Goal: Information Seeking & Learning: Compare options

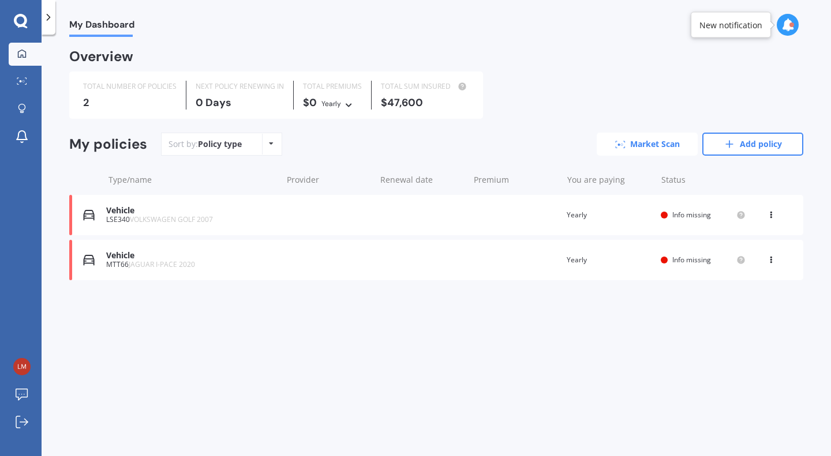
click at [644, 144] on link "Market Scan" at bounding box center [647, 144] width 101 height 23
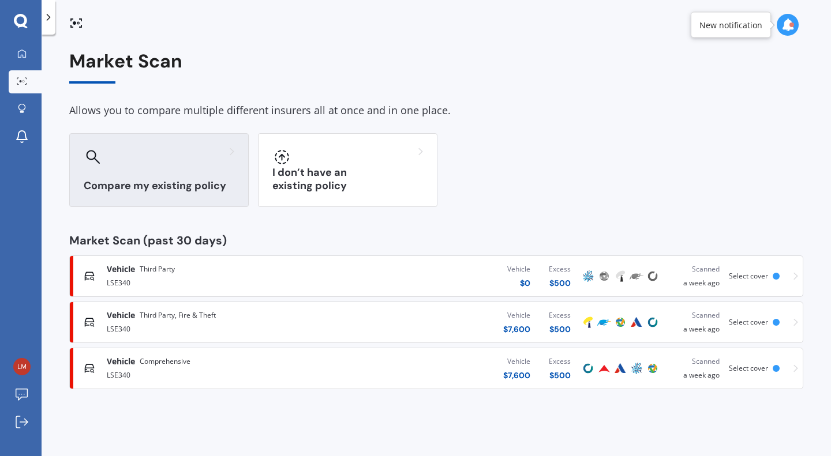
click at [163, 160] on div at bounding box center [159, 157] width 151 height 18
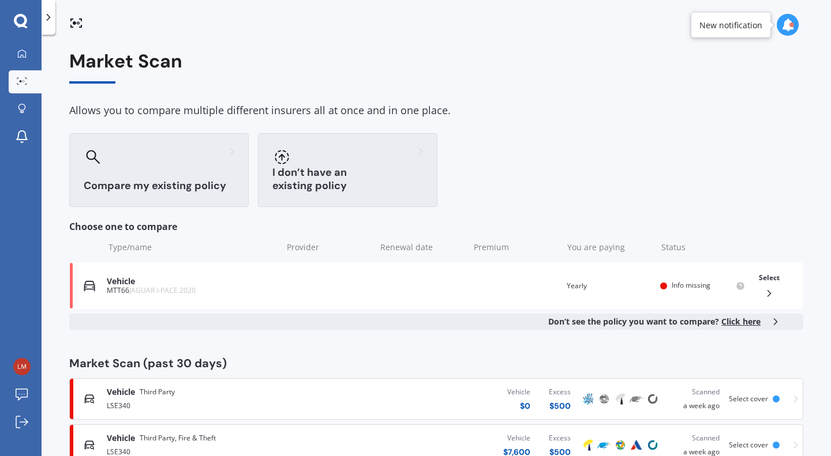
click at [353, 170] on div "I don’t have an existing policy" at bounding box center [347, 170] width 179 height 74
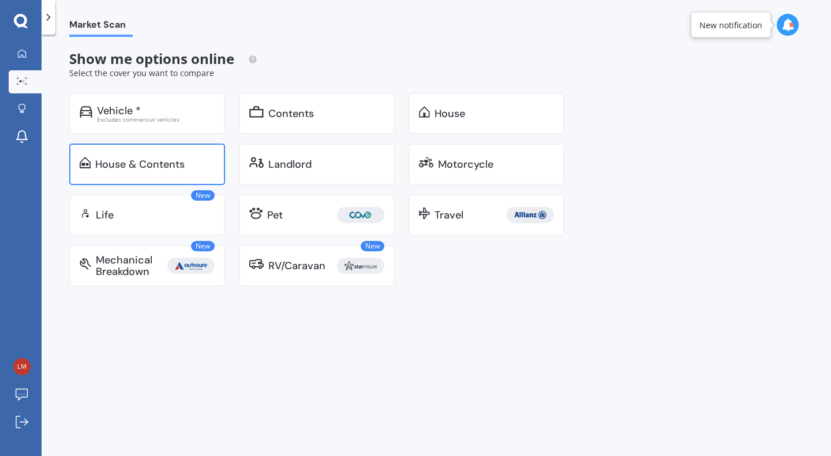
click at [186, 160] on div "House & Contents" at bounding box center [154, 165] width 119 height 12
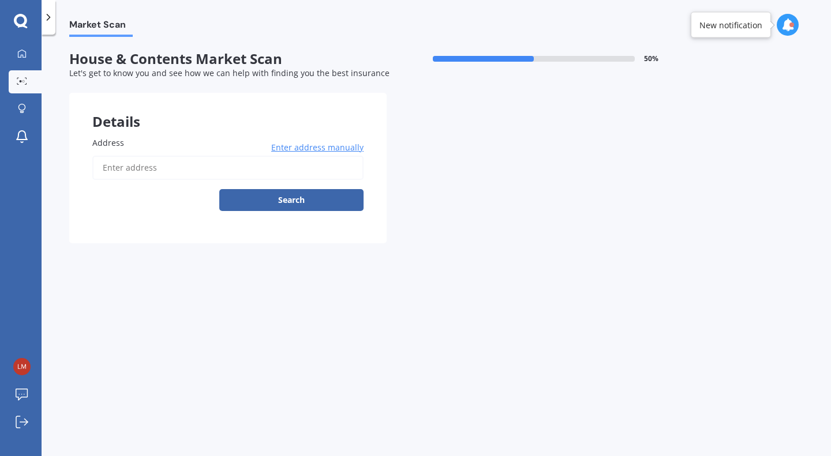
click at [176, 169] on input "Address" at bounding box center [227, 168] width 271 height 24
type input "112 Beach Road, Haumoana 4102"
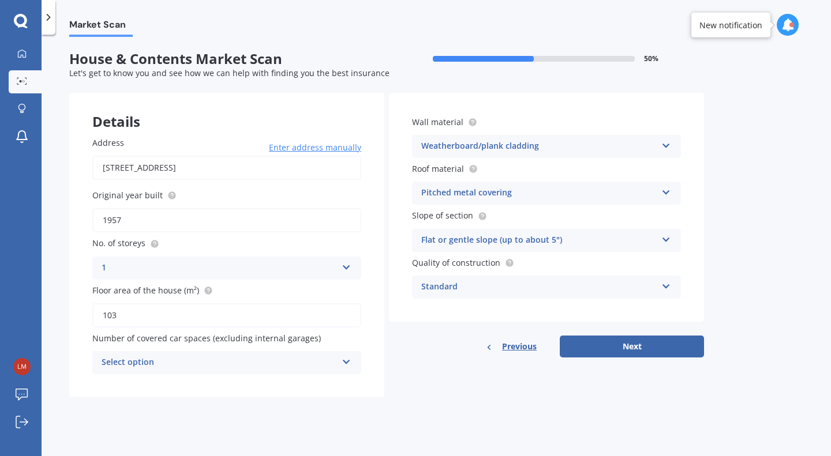
click at [275, 364] on div "Select option" at bounding box center [219, 363] width 235 height 14
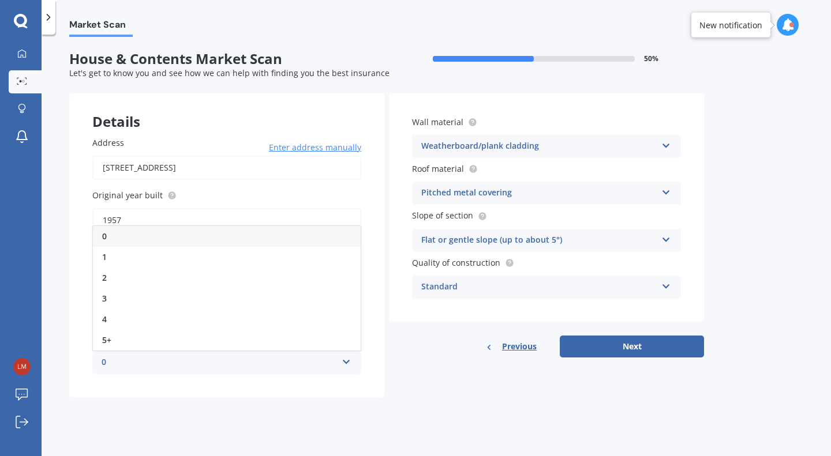
click at [145, 241] on div "0" at bounding box center [227, 236] width 268 height 21
click at [519, 286] on div "Standard" at bounding box center [538, 287] width 235 height 14
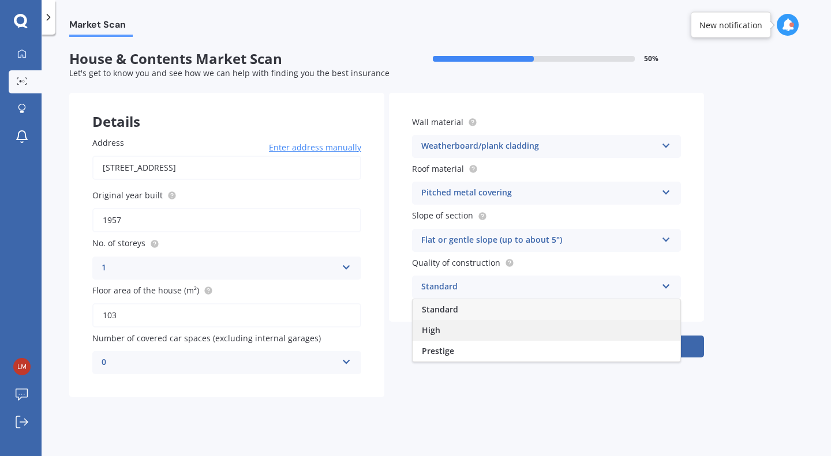
click at [444, 330] on div "High" at bounding box center [546, 330] width 268 height 21
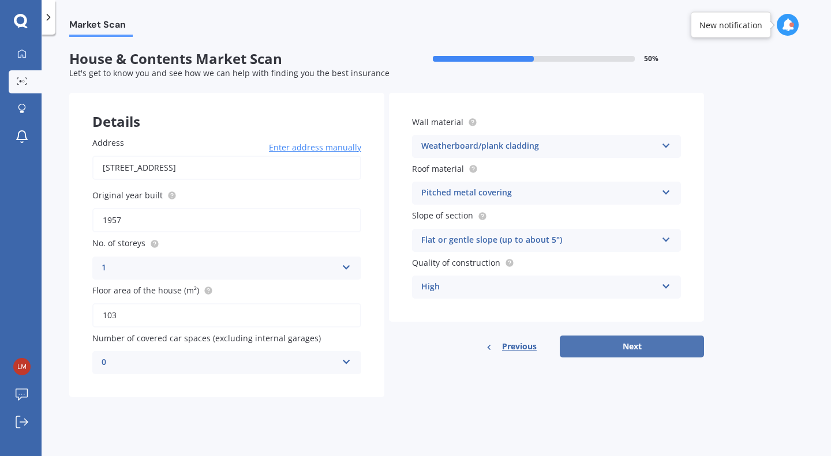
click at [618, 347] on button "Next" at bounding box center [632, 347] width 144 height 22
select select "13"
select select "11"
select select "1974"
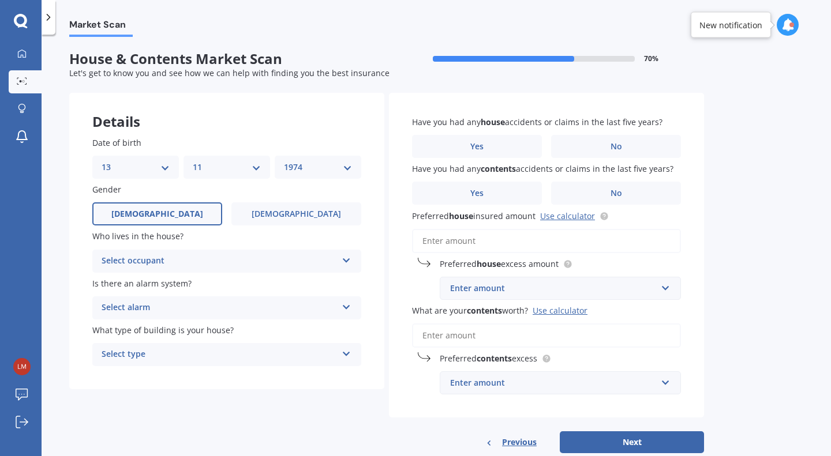
click at [163, 170] on select "DD 01 02 03 04 05 06 07 08 09 10 11 12 13 14 15 16 17 18 19 20 21 22 23 24 25 2…" at bounding box center [136, 167] width 68 height 13
select select "16"
click at [102, 161] on select "DD 01 02 03 04 05 06 07 08 09 10 11 12 13 14 15 16 17 18 19 20 21 22 23 24 25 2…" at bounding box center [136, 167] width 68 height 13
click at [242, 164] on select "MM 01 02 03 04 05 06 07 08 09 10 11 12" at bounding box center [227, 167] width 68 height 13
select select "01"
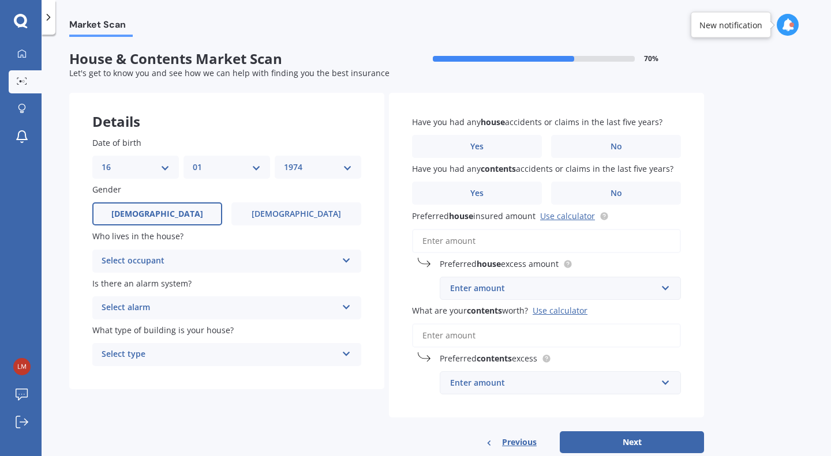
click at [193, 161] on select "MM 01 02 03 04 05 06 07 08 09 10 11 12" at bounding box center [227, 167] width 68 height 13
click at [320, 171] on select "YYYY 2009 2008 2007 2006 2005 2004 2003 2002 2001 2000 1999 1998 1997 1996 1995…" at bounding box center [318, 167] width 68 height 13
select select "1977"
click at [284, 161] on select "YYYY 2009 2008 2007 2006 2005 2004 2003 2002 2001 2000 1999 1998 1997 1996 1995…" at bounding box center [318, 167] width 68 height 13
click at [290, 214] on span "Female" at bounding box center [296, 214] width 92 height 10
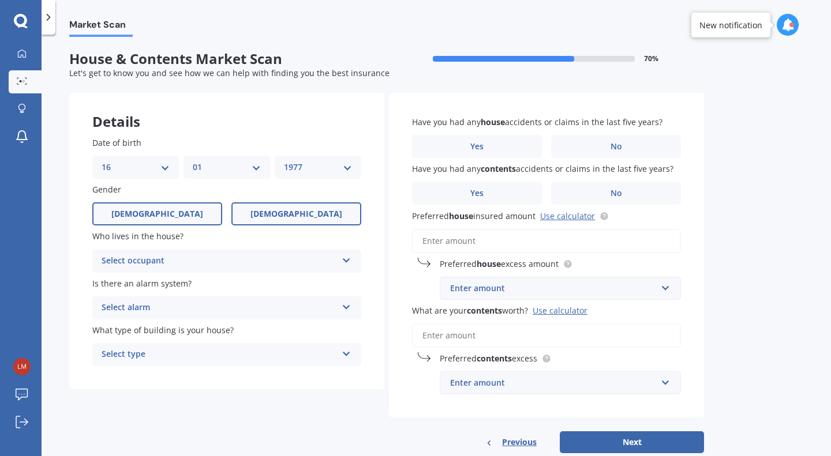
click at [0, 0] on input "Female" at bounding box center [0, 0] width 0 height 0
click at [246, 260] on div "Select occupant" at bounding box center [219, 261] width 235 height 14
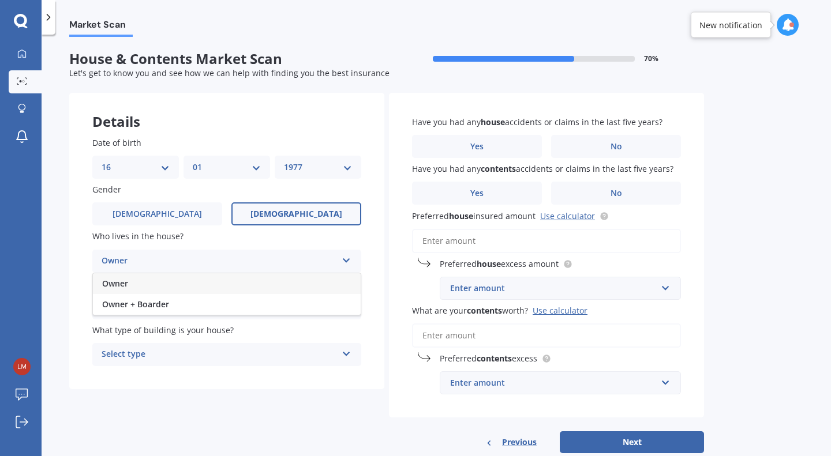
click at [189, 279] on div "Owner" at bounding box center [227, 283] width 268 height 21
click at [199, 309] on div "Select alarm" at bounding box center [219, 308] width 235 height 14
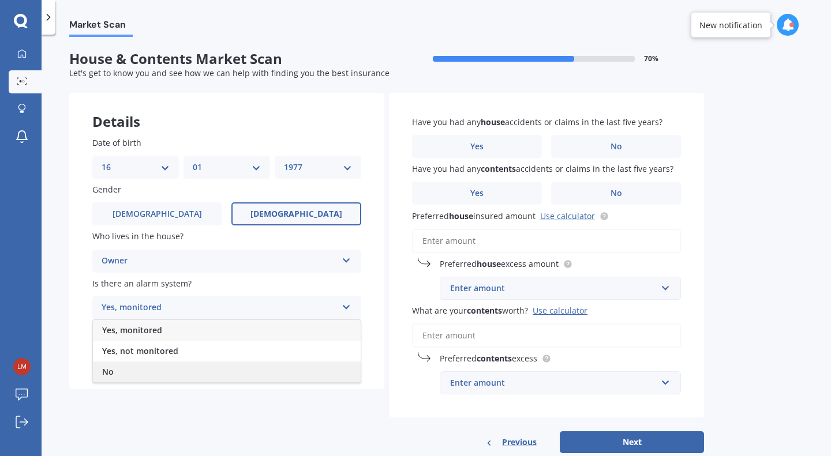
click at [117, 368] on div "No" at bounding box center [227, 372] width 268 height 21
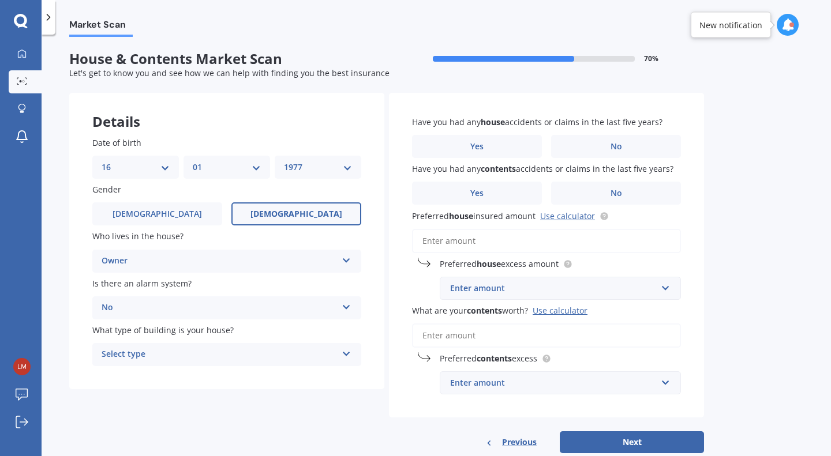
click at [195, 357] on div "Select type" at bounding box center [219, 355] width 235 height 14
click at [161, 376] on div "Freestanding" at bounding box center [227, 377] width 268 height 21
click at [622, 147] on label "No" at bounding box center [616, 146] width 130 height 23
click at [0, 0] on input "No" at bounding box center [0, 0] width 0 height 0
click at [621, 193] on span "No" at bounding box center [616, 194] width 12 height 10
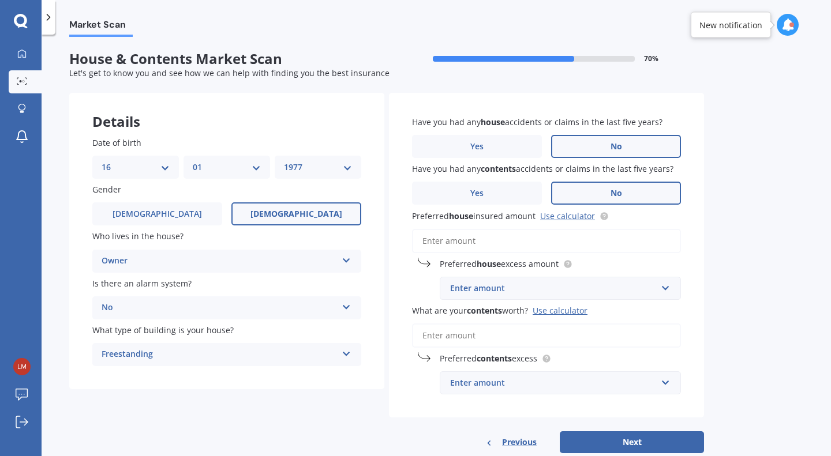
click at [0, 0] on input "No" at bounding box center [0, 0] width 0 height 0
click at [498, 294] on div "Enter amount" at bounding box center [553, 288] width 207 height 13
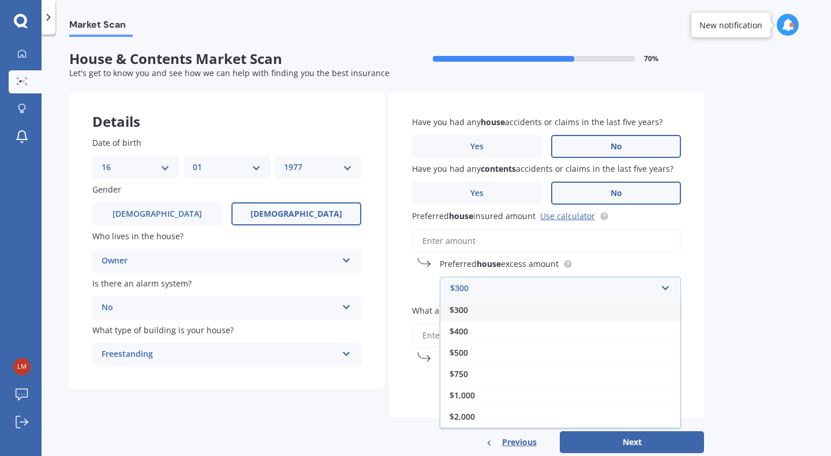
click at [494, 243] on input "Preferred house insured amount Use calculator" at bounding box center [546, 241] width 269 height 24
paste input "$873,500"
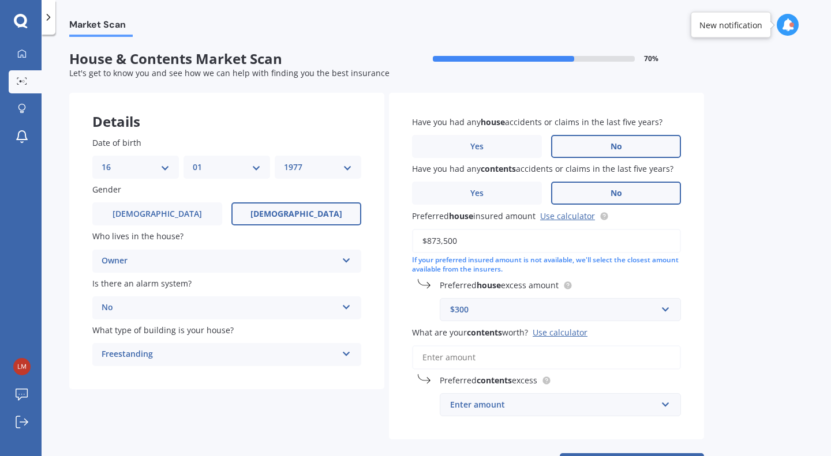
type input "$873,500"
click at [556, 320] on input "text" at bounding box center [556, 310] width 231 height 22
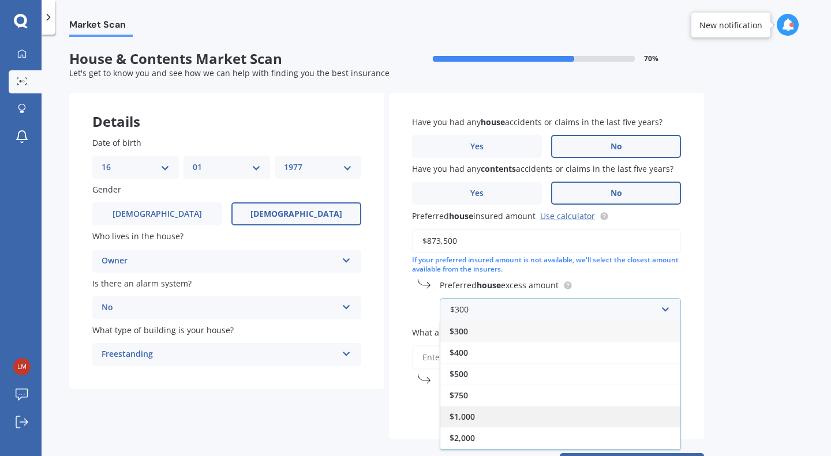
click at [491, 412] on div "$1,000" at bounding box center [560, 416] width 240 height 21
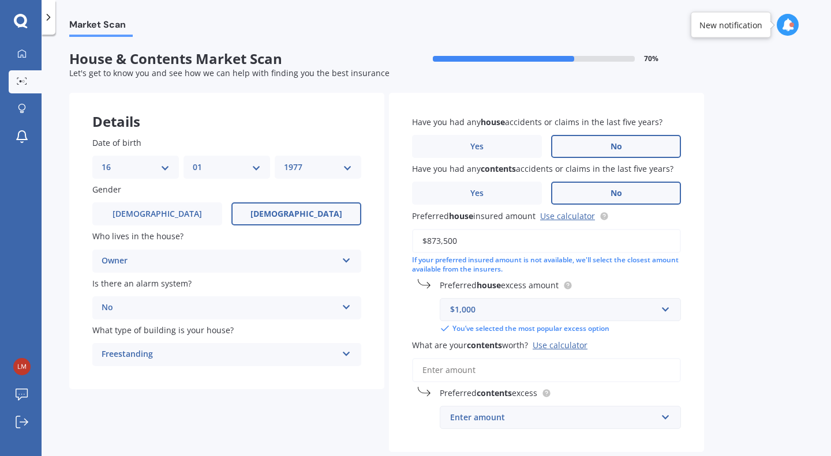
click at [651, 346] on label "What are your contents worth? Use calculator" at bounding box center [544, 345] width 264 height 12
click at [651, 358] on input "What are your contents worth? Use calculator" at bounding box center [546, 370] width 269 height 24
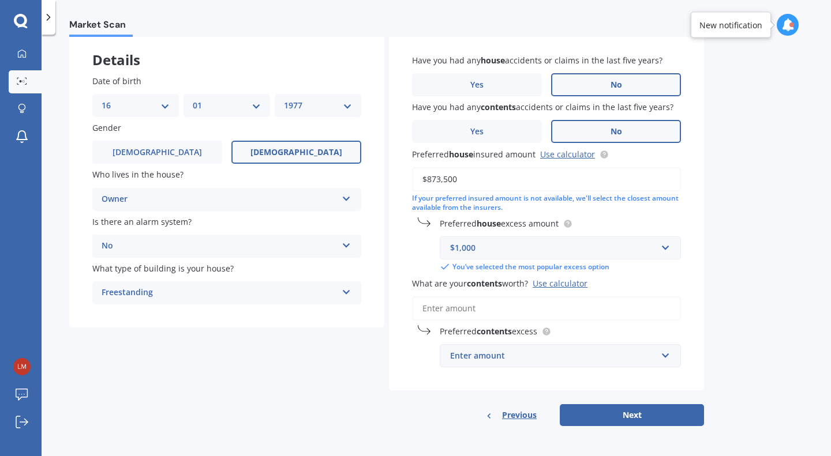
click at [483, 310] on input "What are your contents worth? Use calculator" at bounding box center [546, 309] width 269 height 24
paste input "$42,300"
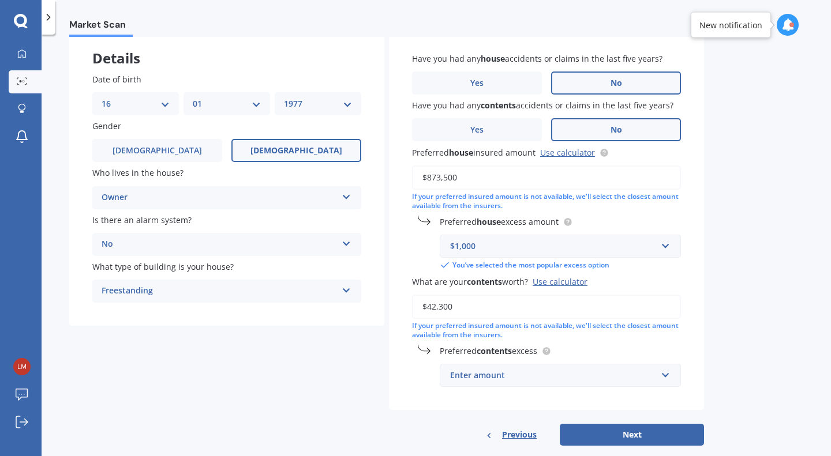
type input "$42,300"
click at [547, 378] on div "Enter amount" at bounding box center [553, 375] width 207 height 13
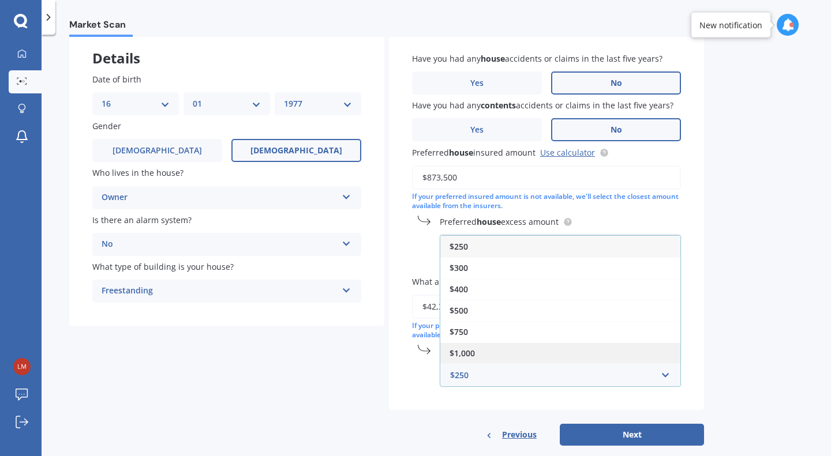
click at [496, 355] on div "$1,000" at bounding box center [560, 353] width 240 height 21
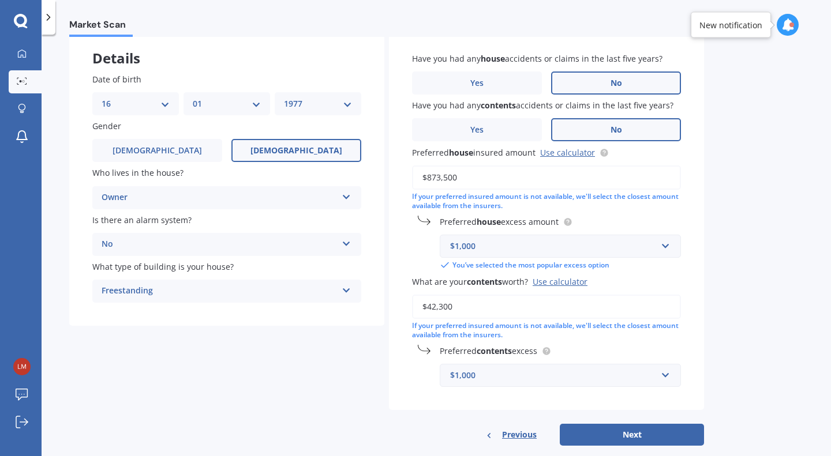
click at [406, 387] on div "Have you had any house accidents or claims in the last five years? Yes No Have …" at bounding box center [546, 219] width 315 height 381
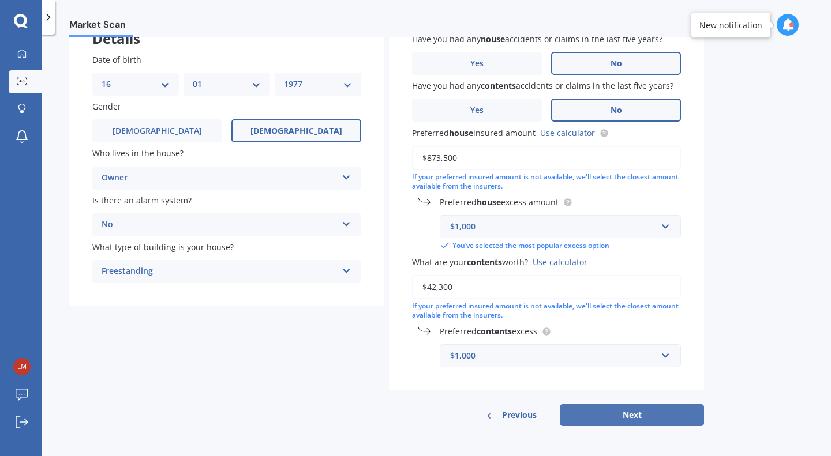
click at [629, 415] on button "Next" at bounding box center [632, 415] width 144 height 22
select select "16"
select select "01"
select select "1977"
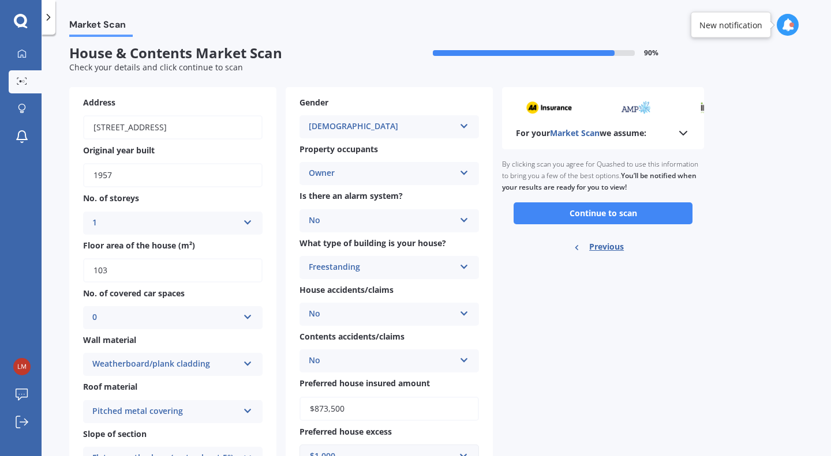
scroll to position [0, 0]
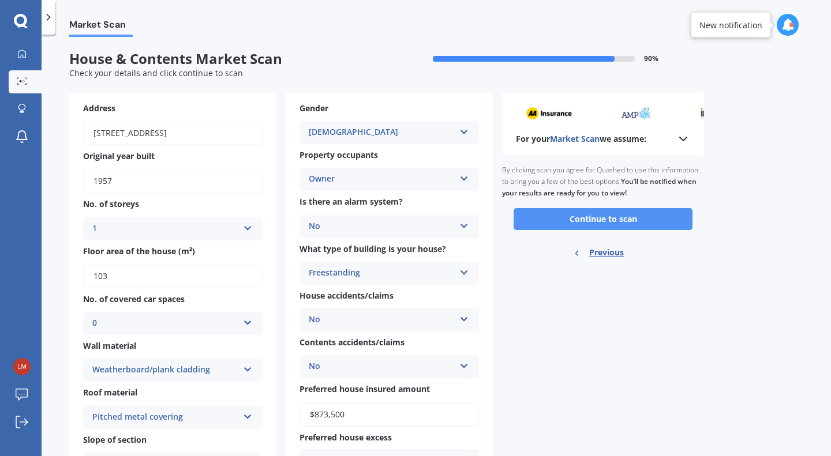
click at [634, 221] on button "Continue to scan" at bounding box center [602, 219] width 179 height 22
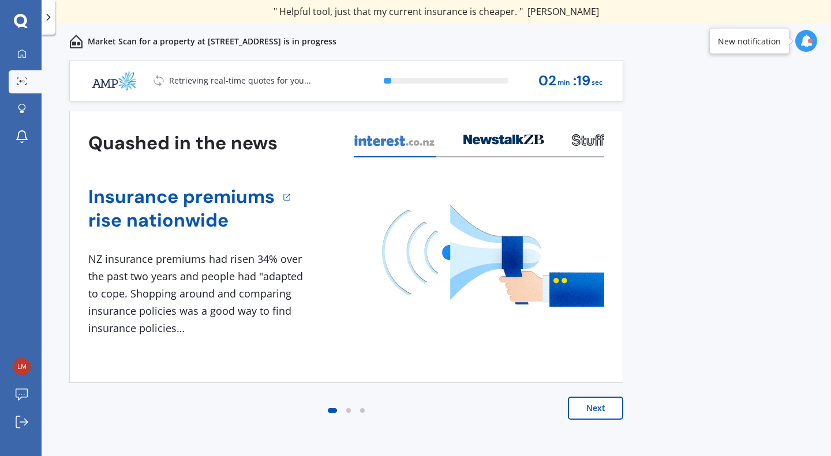
click at [597, 407] on button "Next" at bounding box center [595, 408] width 55 height 23
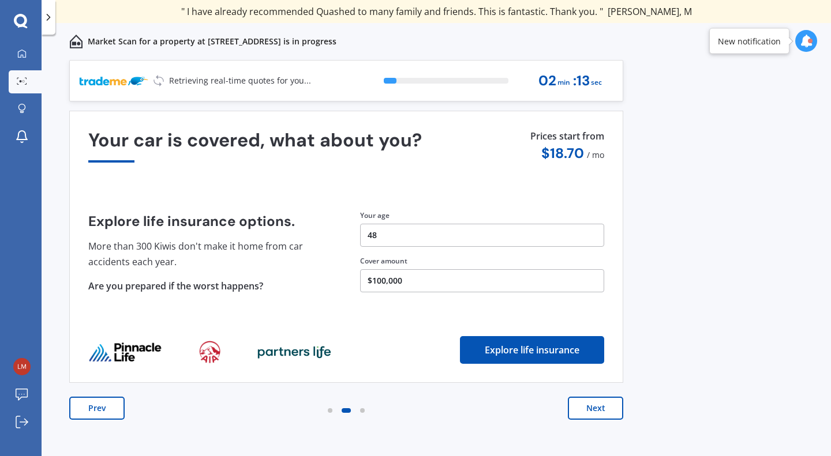
click at [597, 407] on button "Next" at bounding box center [595, 408] width 55 height 23
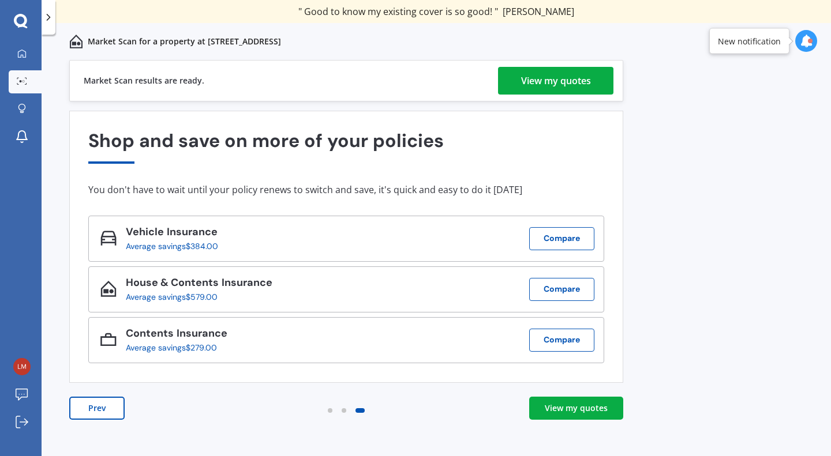
click at [559, 84] on div "View my quotes" at bounding box center [556, 81] width 70 height 28
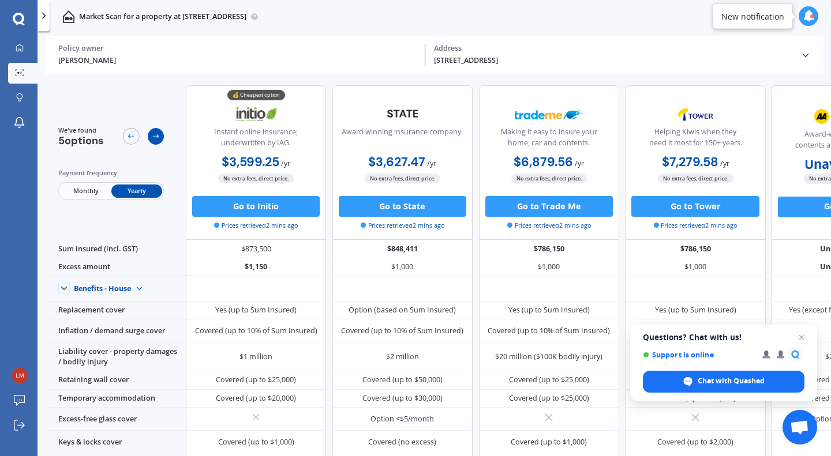
click at [155, 138] on icon at bounding box center [156, 136] width 8 height 8
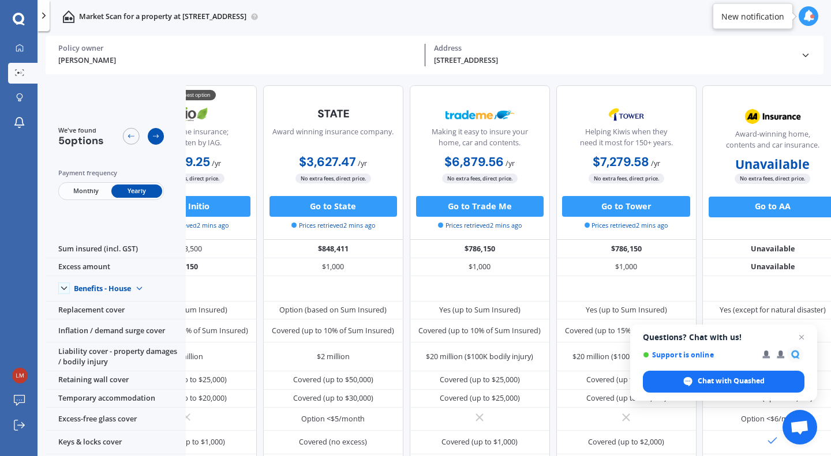
scroll to position [0, 95]
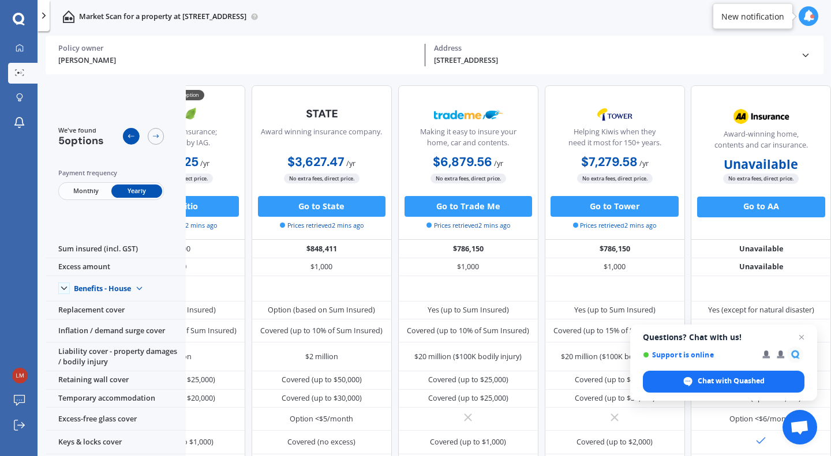
click at [132, 135] on icon at bounding box center [131, 136] width 8 height 8
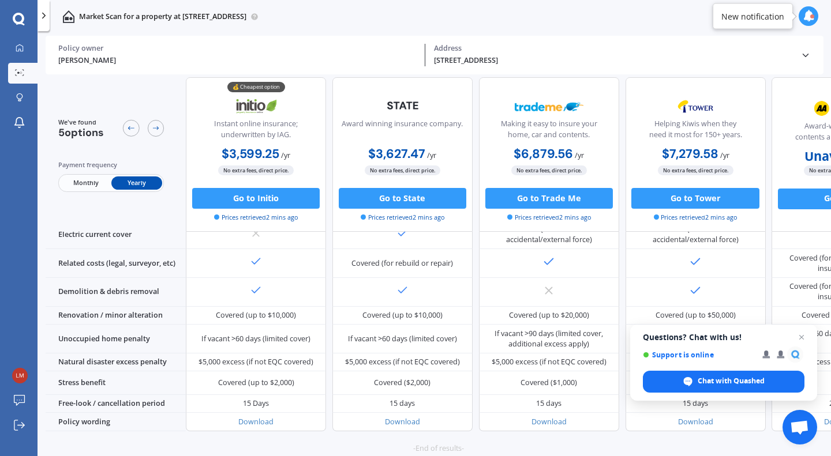
scroll to position [453, 0]
